Goal: Task Accomplishment & Management: Manage account settings

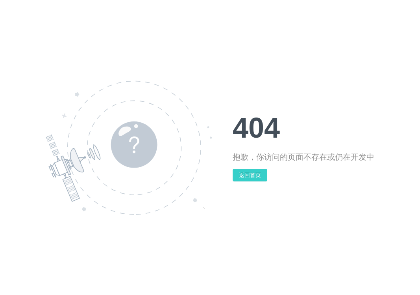
click at [246, 180] on button "返回首页" at bounding box center [250, 175] width 35 height 13
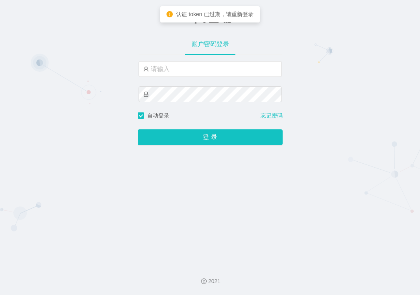
click at [327, 65] on div "-代理端 账户密码登录 自动登录 忘记密码 登 录" at bounding box center [210, 129] width 420 height 258
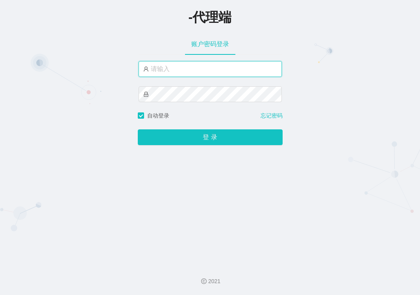
click at [219, 65] on input "text" at bounding box center [210, 69] width 143 height 16
paste input "xiaowei02"
type input "xiaowei02"
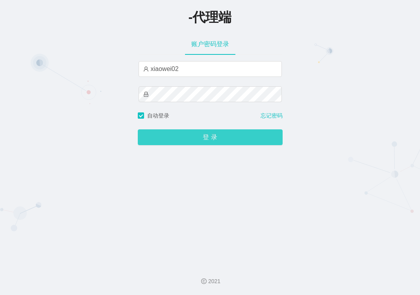
click at [216, 137] on button "登 录" at bounding box center [210, 137] width 145 height 16
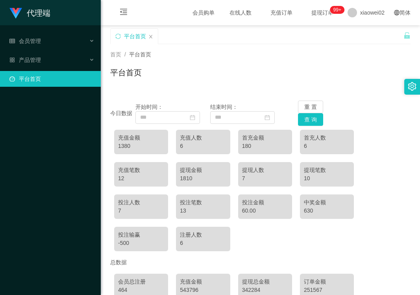
click at [381, 116] on div "今日数据 开始时间： 结束时间： 重 置 查 询" at bounding box center [260, 112] width 301 height 25
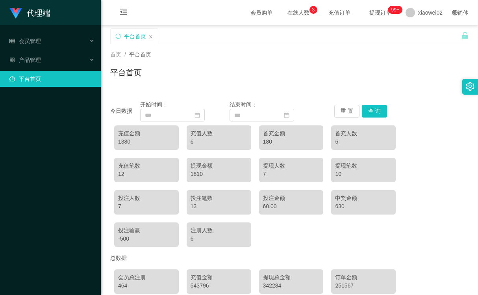
click at [288, 71] on div "平台首页" at bounding box center [289, 76] width 359 height 18
click at [50, 59] on div "产品管理" at bounding box center [50, 60] width 101 height 16
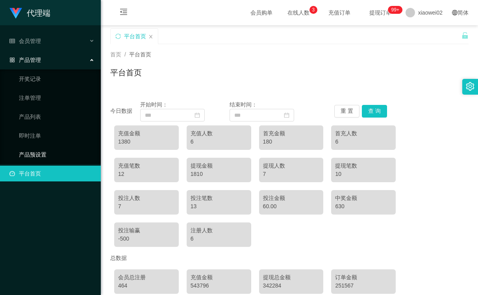
click at [43, 156] on link "产品预设置" at bounding box center [57, 155] width 76 height 16
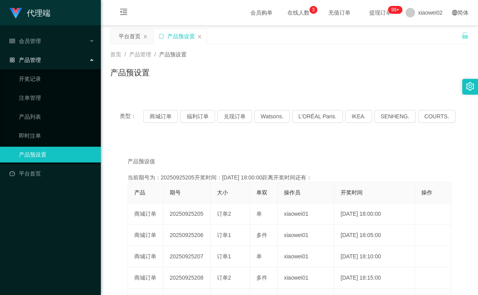
click at [334, 69] on div "产品预设置" at bounding box center [289, 76] width 359 height 18
click at [225, 73] on div "产品预设置" at bounding box center [289, 76] width 359 height 18
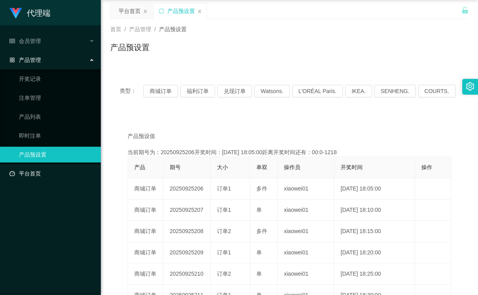
scroll to position [39, 0]
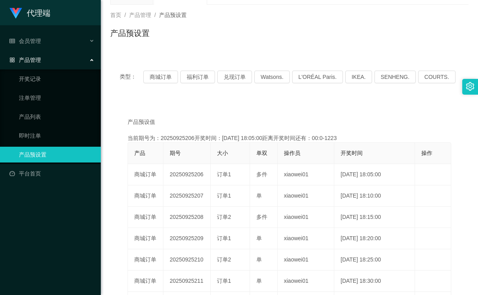
click at [324, 40] on div "产品预设置" at bounding box center [289, 36] width 359 height 18
click at [188, 97] on div "类型： 商城订单 福利订单 兑现订单 Watsons. L'ORÉAL Paris. IKEA. [GEOGRAPHIC_DATA]. COURTS. 产品预…" at bounding box center [289, 236] width 359 height 350
click at [36, 116] on link "产品列表" at bounding box center [57, 117] width 76 height 16
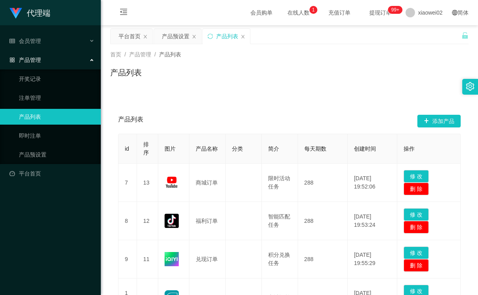
click at [47, 61] on div "产品管理" at bounding box center [50, 60] width 101 height 16
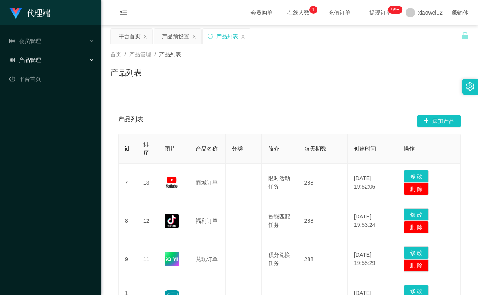
click at [47, 61] on div "产品管理" at bounding box center [50, 60] width 101 height 16
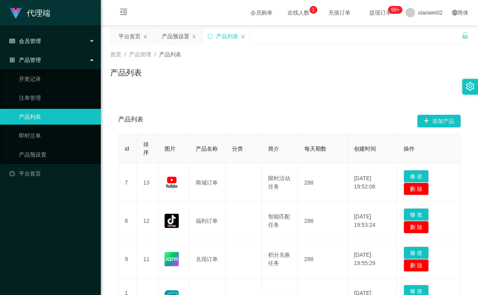
click at [44, 37] on div "会员管理" at bounding box center [50, 41] width 101 height 16
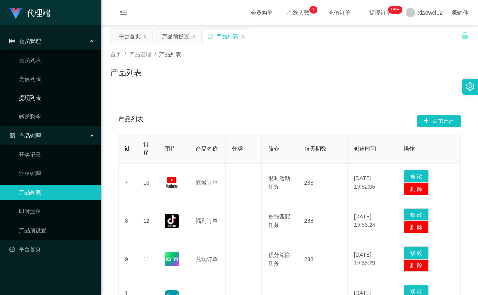
click at [40, 99] on link "提现列表" at bounding box center [57, 98] width 76 height 16
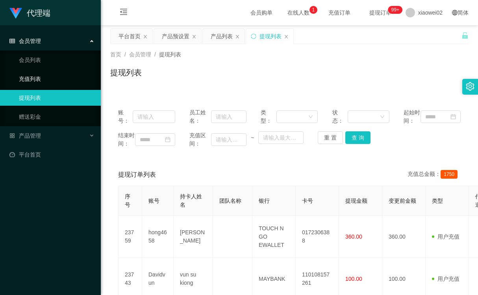
click at [40, 74] on link "充值列表" at bounding box center [57, 79] width 76 height 16
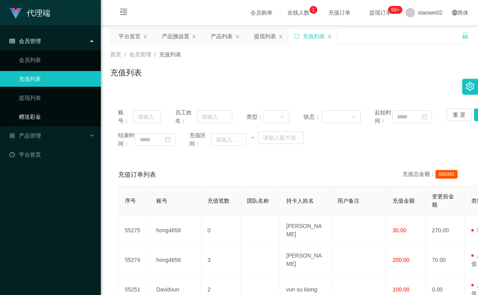
click at [33, 117] on link "赠送彩金" at bounding box center [57, 117] width 76 height 16
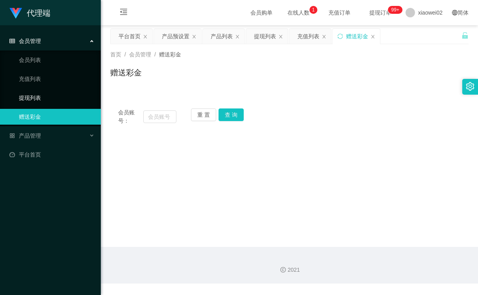
click at [33, 99] on link "提现列表" at bounding box center [57, 98] width 76 height 16
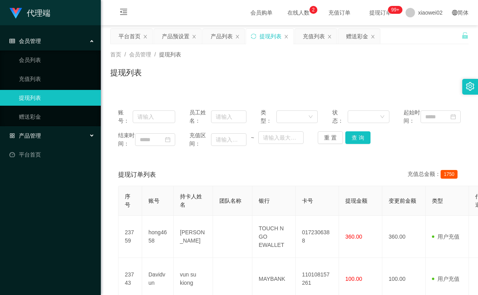
click at [35, 136] on span "产品管理" at bounding box center [25, 135] width 32 height 6
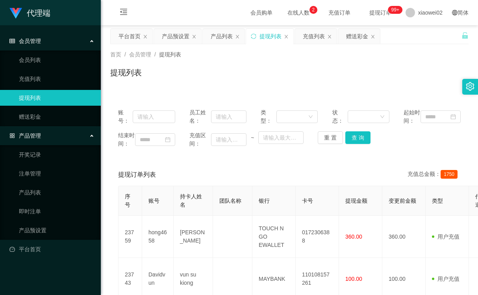
click at [81, 43] on div "会员管理" at bounding box center [50, 41] width 101 height 16
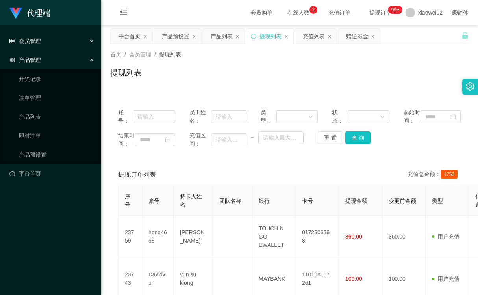
click at [45, 38] on div "会员管理" at bounding box center [50, 41] width 101 height 16
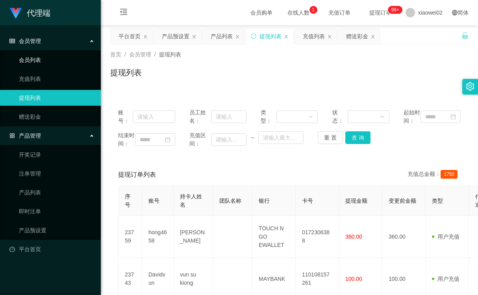
click at [41, 61] on link "会员列表" at bounding box center [57, 60] width 76 height 16
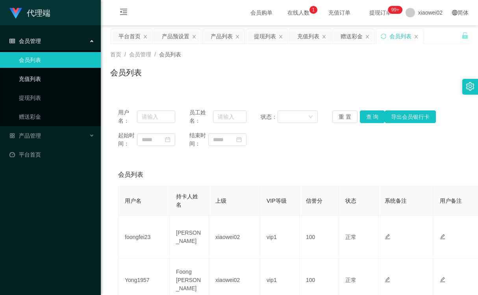
click at [39, 76] on link "充值列表" at bounding box center [57, 79] width 76 height 16
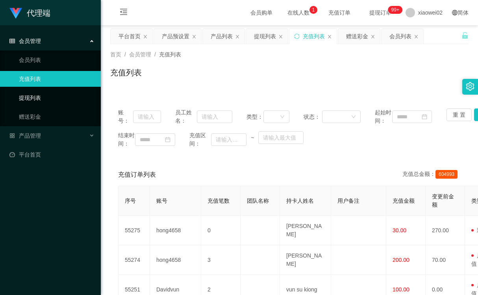
click at [34, 96] on link "提现列表" at bounding box center [57, 98] width 76 height 16
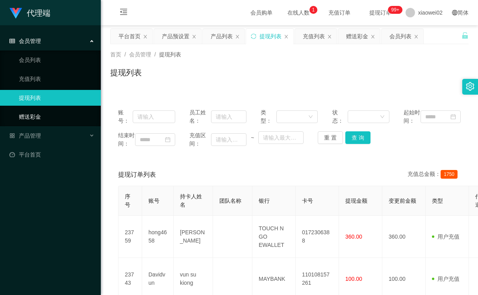
click at [31, 116] on link "赠送彩金" at bounding box center [57, 117] width 76 height 16
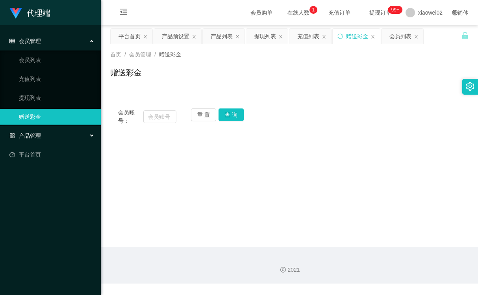
click at [33, 131] on div "产品管理" at bounding box center [50, 136] width 101 height 16
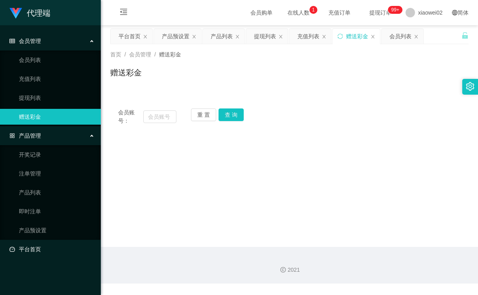
click at [39, 247] on link "平台首页" at bounding box center [51, 249] width 85 height 16
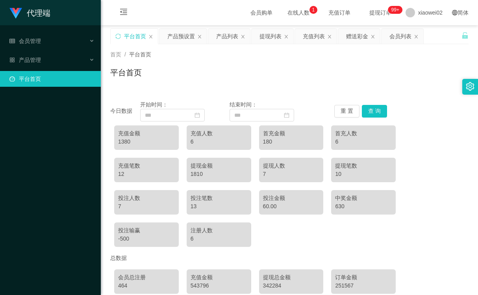
click at [241, 70] on div "平台首页" at bounding box center [289, 76] width 359 height 18
click at [415, 37] on icon "图标: close" at bounding box center [416, 36] width 5 height 5
click at [375, 37] on icon "图标: close" at bounding box center [373, 36] width 5 height 5
click at [327, 37] on div "充值列表" at bounding box center [316, 36] width 42 height 15
click at [290, 39] on div "提现列表" at bounding box center [273, 36] width 42 height 15
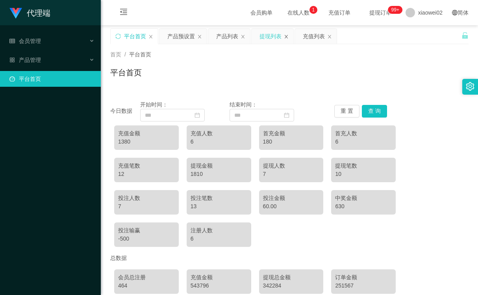
click at [284, 36] on icon "图标: close" at bounding box center [286, 36] width 5 height 5
click at [284, 36] on div "平台首页 产品预设置 产品列表" at bounding box center [286, 41] width 352 height 27
drag, startPoint x: 284, startPoint y: 36, endPoint x: 255, endPoint y: 37, distance: 28.8
click at [281, 36] on div "平台首页 产品预设置 产品列表" at bounding box center [286, 41] width 352 height 27
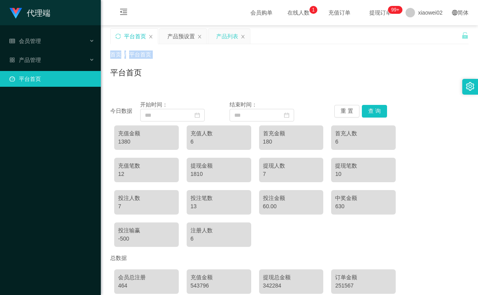
click at [246, 36] on div "产品列表" at bounding box center [229, 36] width 42 height 15
click at [202, 35] on div "产品预设置" at bounding box center [183, 36] width 47 height 15
click at [202, 36] on icon "图标: close" at bounding box center [199, 36] width 5 height 5
click at [194, 37] on icon "图标: close" at bounding box center [194, 37] width 3 height 4
drag, startPoint x: 178, startPoint y: 53, endPoint x: 156, endPoint y: 38, distance: 26.3
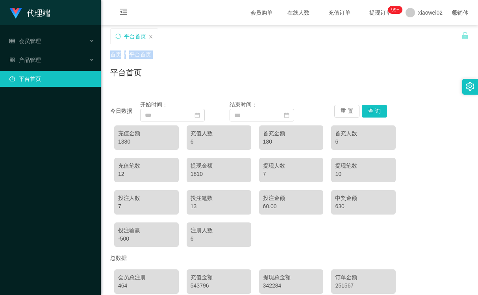
click at [177, 53] on div "首页 / 平台首页 /" at bounding box center [289, 54] width 359 height 8
click at [151, 38] on icon "图标: close" at bounding box center [151, 36] width 5 height 5
click at [203, 67] on div "平台首页" at bounding box center [289, 76] width 359 height 18
click at [93, 64] on div "产品管理" at bounding box center [50, 60] width 101 height 16
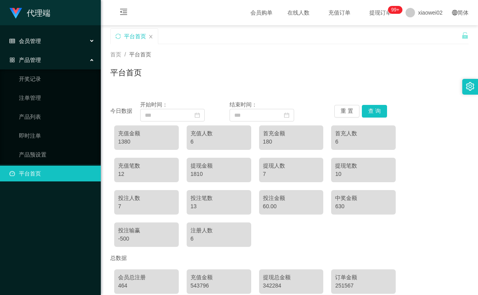
click at [89, 42] on div "会员管理" at bounding box center [50, 41] width 101 height 16
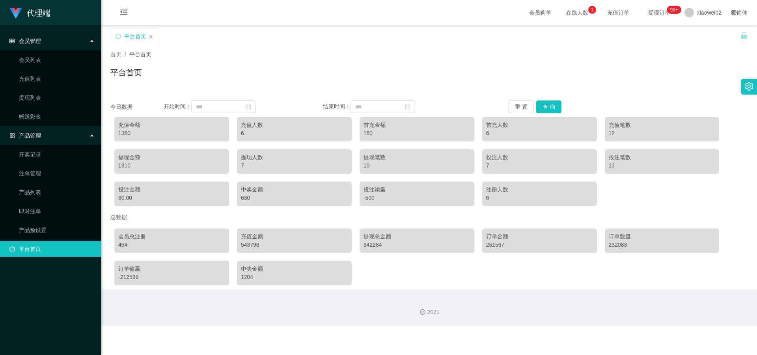
click at [58, 35] on div "会员管理" at bounding box center [50, 41] width 101 height 16
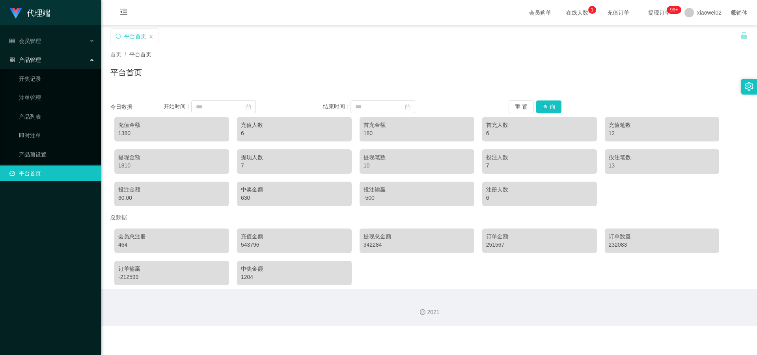
click at [54, 56] on div "产品管理" at bounding box center [50, 60] width 101 height 16
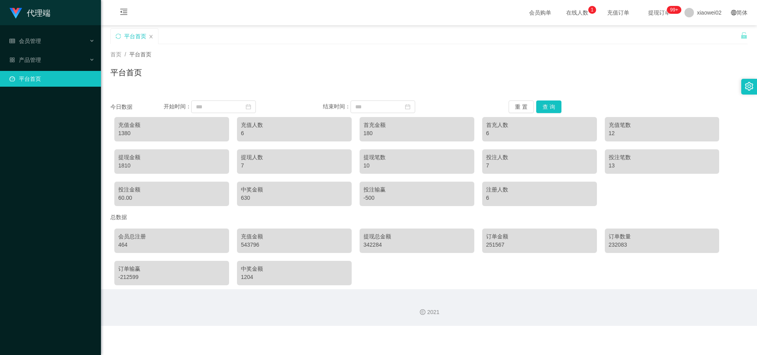
click at [45, 86] on link "平台首页" at bounding box center [51, 79] width 85 height 16
click at [55, 61] on div "产品管理" at bounding box center [50, 60] width 101 height 16
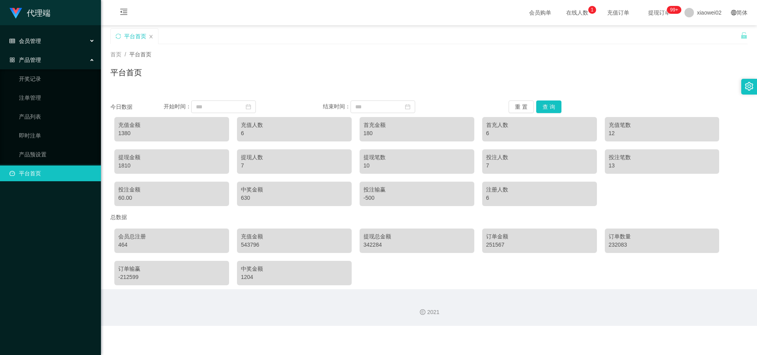
click at [60, 35] on div "会员管理" at bounding box center [50, 41] width 101 height 16
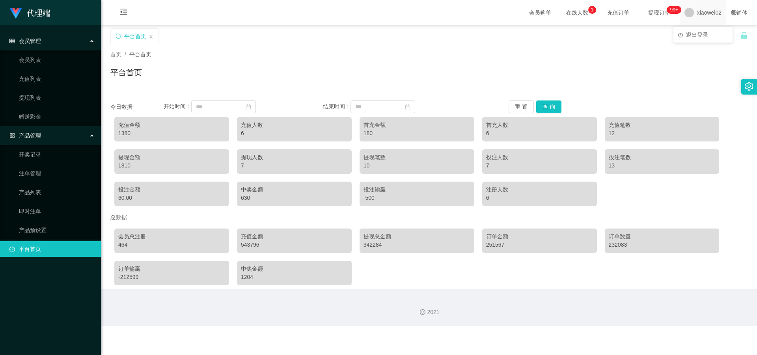
click at [420, 11] on span "xiaowei02" at bounding box center [709, 12] width 24 height 25
click at [420, 43] on div "退出登录" at bounding box center [702, 35] width 59 height 16
click at [420, 35] on span "退出登录" at bounding box center [697, 35] width 22 height 6
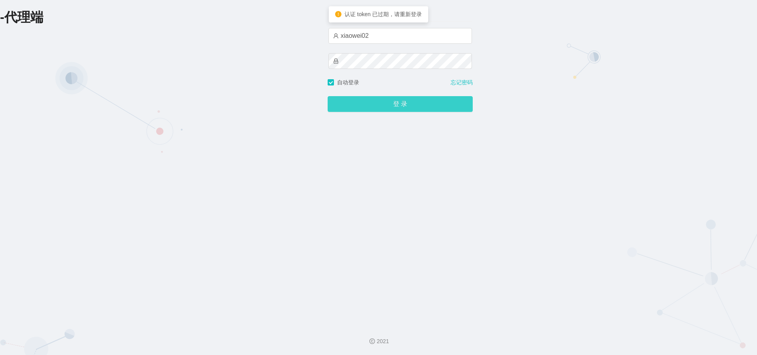
click at [420, 106] on button "登 录" at bounding box center [399, 104] width 145 height 16
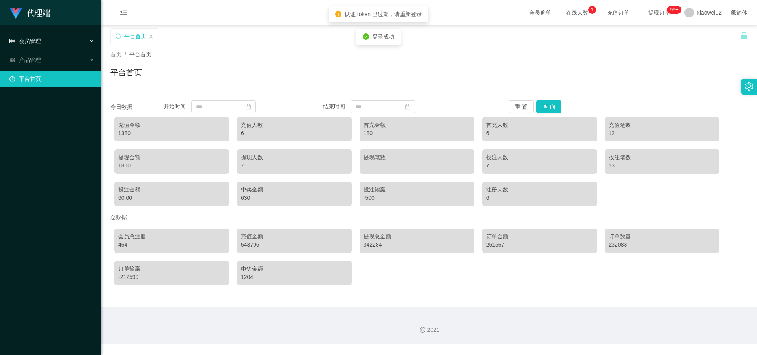
drag, startPoint x: 29, startPoint y: 35, endPoint x: 42, endPoint y: 73, distance: 39.6
click at [30, 35] on div "会员管理" at bounding box center [50, 41] width 101 height 16
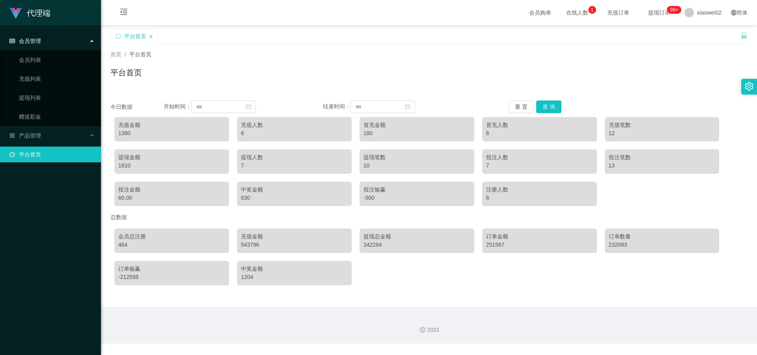
click at [76, 43] on div "会员管理" at bounding box center [50, 41] width 101 height 16
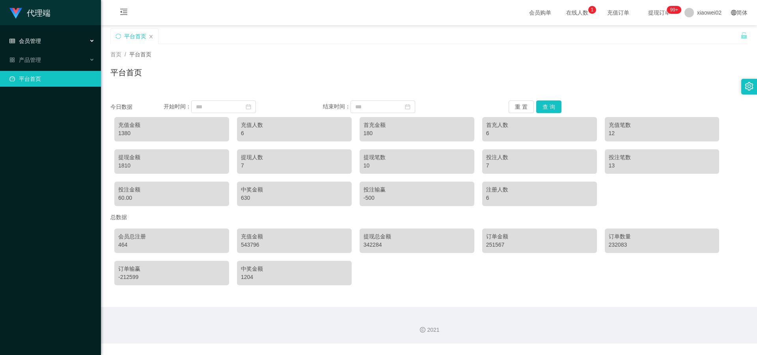
click at [75, 43] on div "会员管理" at bounding box center [50, 41] width 101 height 16
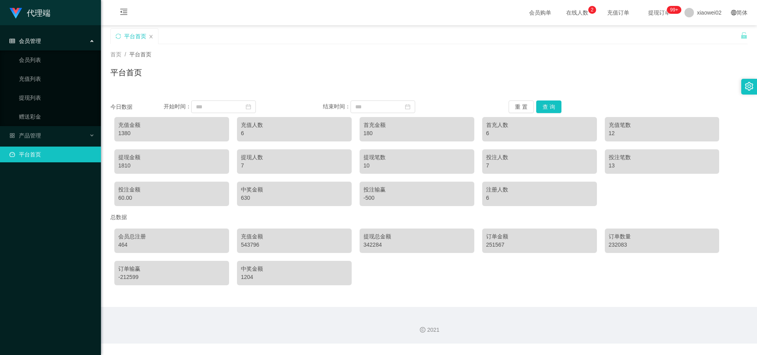
click at [373, 65] on div "首页 / 平台首页 / 平台首页" at bounding box center [428, 67] width 637 height 34
click at [420, 294] on div "2021" at bounding box center [429, 325] width 656 height 37
click at [420, 288] on div "会员总注册 464 充值金额 543796 提现总金额 342284 订单金额 251567 订单数量 232083 订单输赢 -212599 中奖金额 12…" at bounding box center [428, 257] width 637 height 65
click at [420, 50] on div "首页 / 平台首页 / 平台首页" at bounding box center [429, 67] width 656 height 47
